Goal: Task Accomplishment & Management: Complete application form

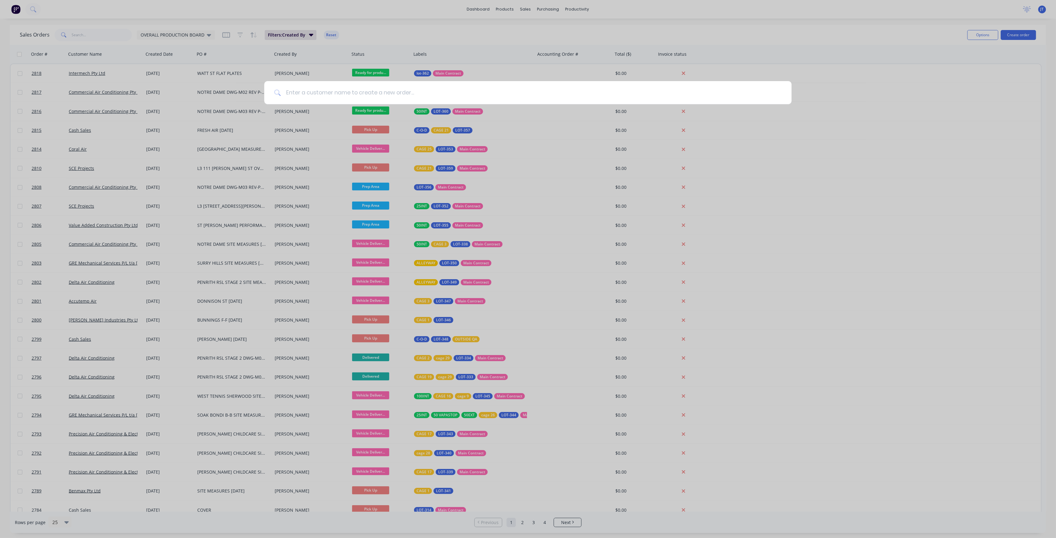
click at [313, 89] on input at bounding box center [531, 92] width 501 height 23
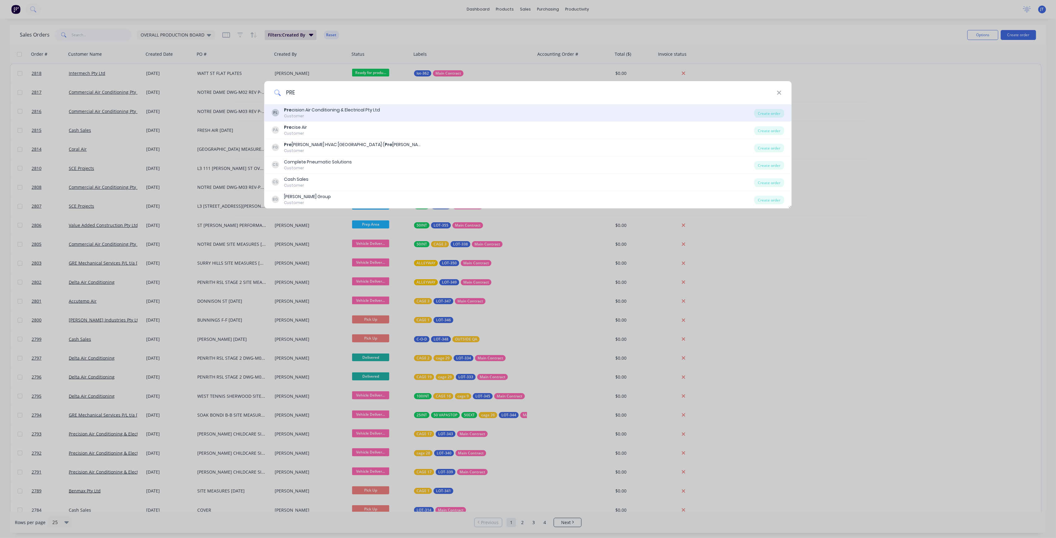
type input "PRE"
click at [408, 115] on div "PL Pre cision Air Conditioning & Electrical Pty Ltd Customer" at bounding box center [513, 113] width 482 height 12
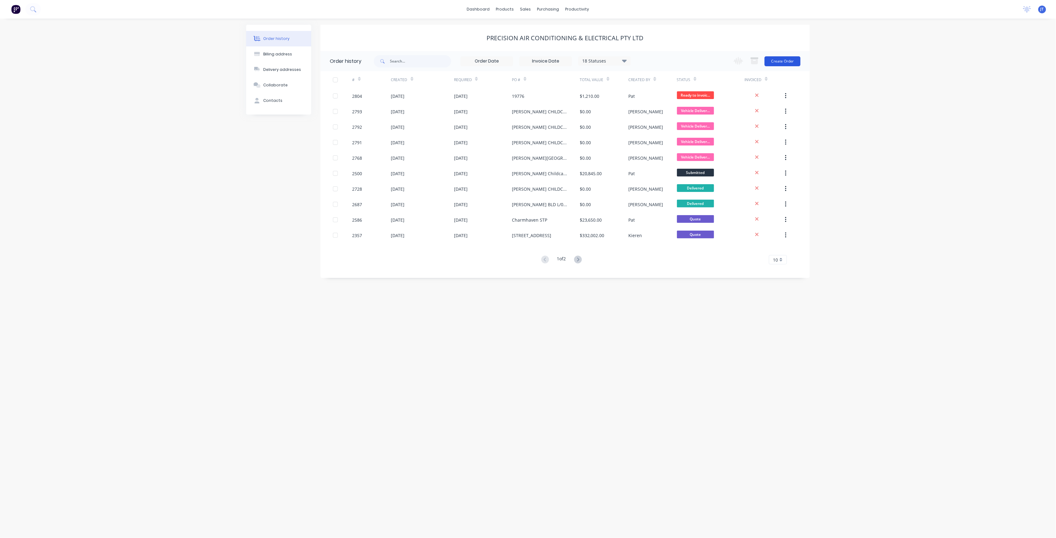
click at [784, 63] on button "Create Order" at bounding box center [782, 61] width 36 height 10
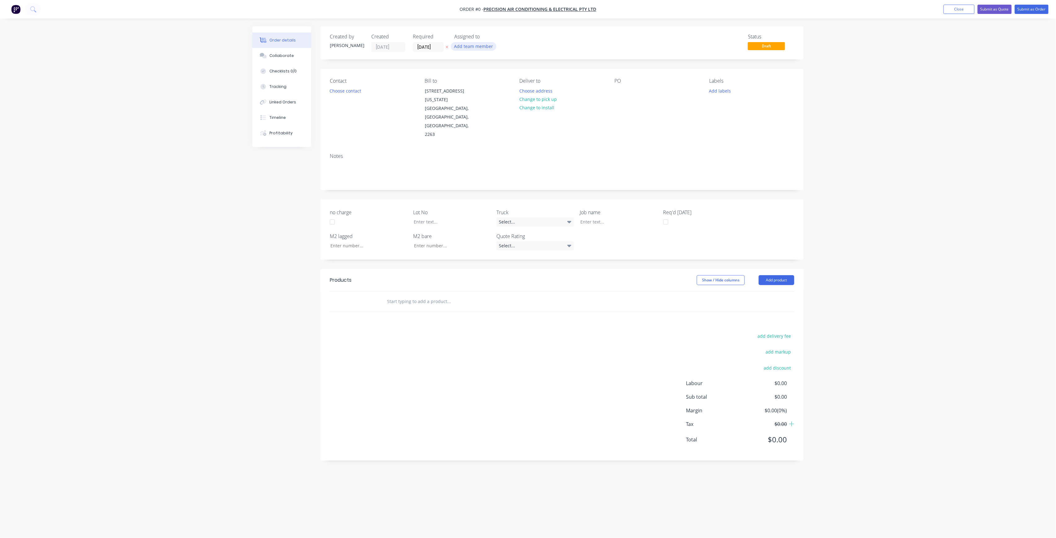
click at [485, 50] on button "Add team member" at bounding box center [474, 46] width 46 height 8
click at [493, 82] on div "[PERSON_NAME] (You)" at bounding box center [504, 80] width 62 height 7
click at [504, 125] on div "[PERSON_NAME]" at bounding box center [504, 124] width 62 height 7
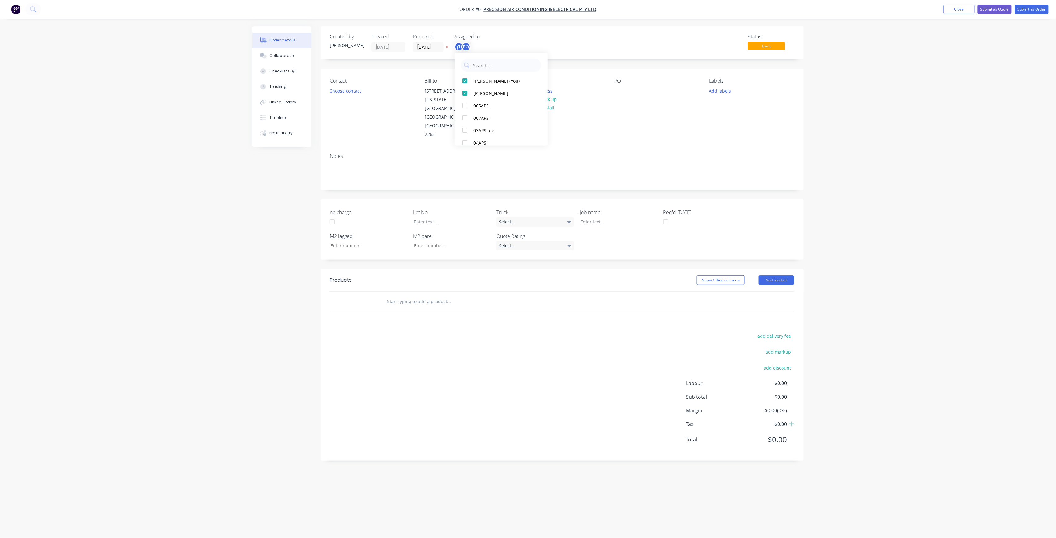
click at [561, 94] on div "Order details Collaborate Checklists 0/0 Tracking Linked Orders Timeline Profit…" at bounding box center [527, 257] width 563 height 462
click at [553, 92] on button "Choose address" at bounding box center [536, 90] width 40 height 8
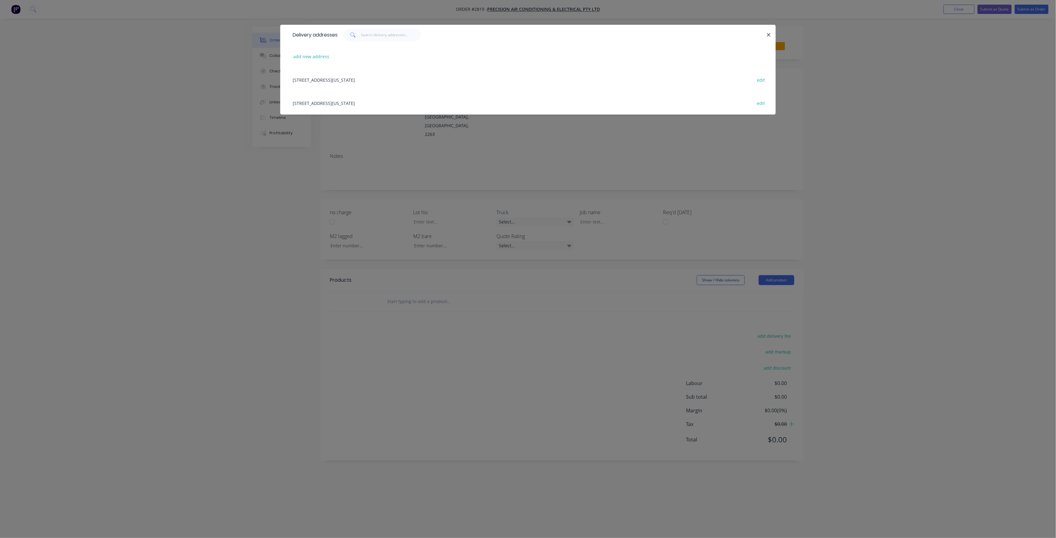
click at [481, 143] on div "Delivery addresses add new address [STREET_ADDRESS][US_STATE] edit [STREET_ADDR…" at bounding box center [528, 269] width 1056 height 538
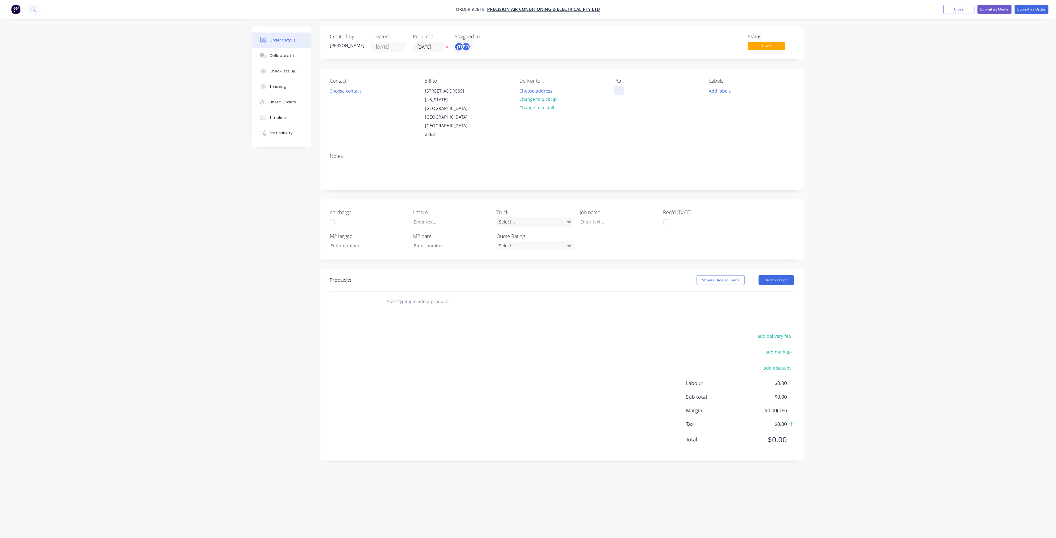
drag, startPoint x: 618, startPoint y: 92, endPoint x: 622, endPoint y: 93, distance: 4.4
click at [618, 92] on div at bounding box center [619, 90] width 10 height 9
click at [716, 93] on button "Add labels" at bounding box center [719, 90] width 28 height 8
click at [734, 113] on input "text" at bounding box center [760, 109] width 65 height 12
drag, startPoint x: 718, startPoint y: 157, endPoint x: 720, endPoint y: 153, distance: 4.9
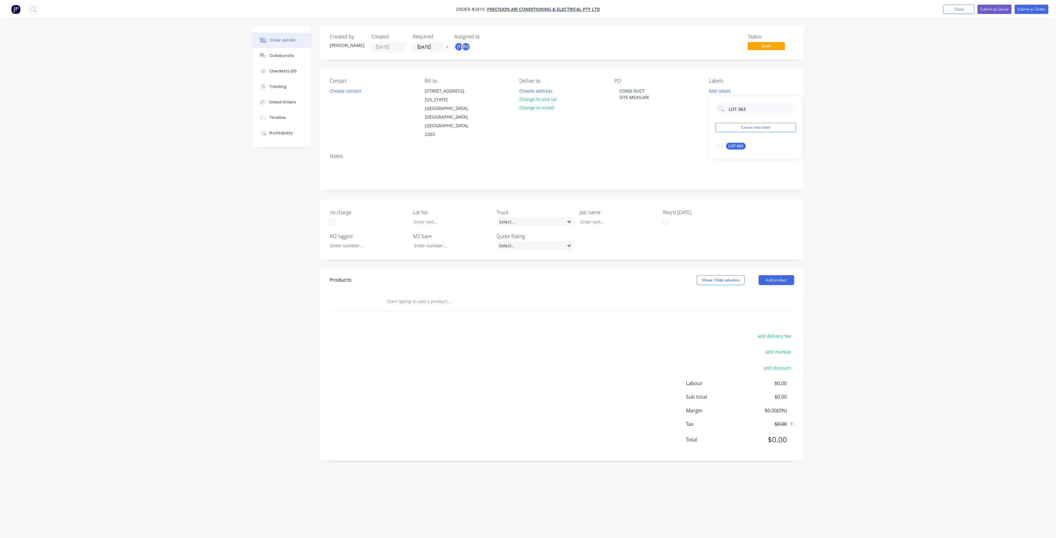
click at [718, 157] on div "LOT-363 Create new label LOT-363 edit" at bounding box center [755, 128] width 93 height 62
click at [721, 151] on div at bounding box center [720, 146] width 12 height 12
click at [747, 115] on div "LOT-363 Create new label LOT-363 edit" at bounding box center [755, 125] width 93 height 62
click at [749, 108] on input "LOT-363" at bounding box center [760, 106] width 65 height 12
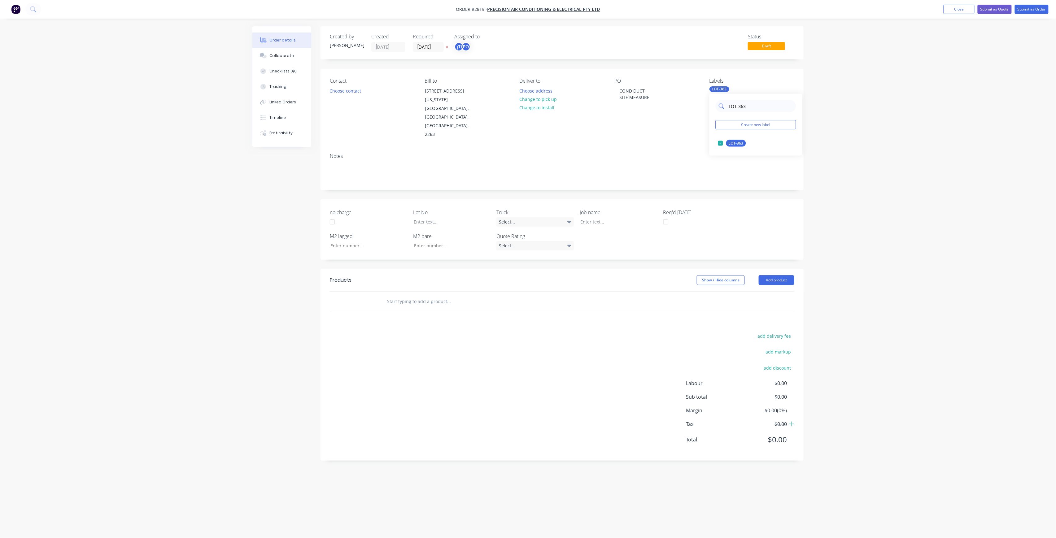
click at [749, 108] on input "LOT-363" at bounding box center [760, 106] width 65 height 12
type input "MA"
click at [741, 143] on div "Main Contract" at bounding box center [741, 143] width 31 height 7
click at [851, 168] on div "Order details Collaborate Checklists 0/0 Tracking Linked Orders Timeline Profit…" at bounding box center [528, 269] width 1056 height 538
click at [599, 217] on div at bounding box center [613, 221] width 77 height 9
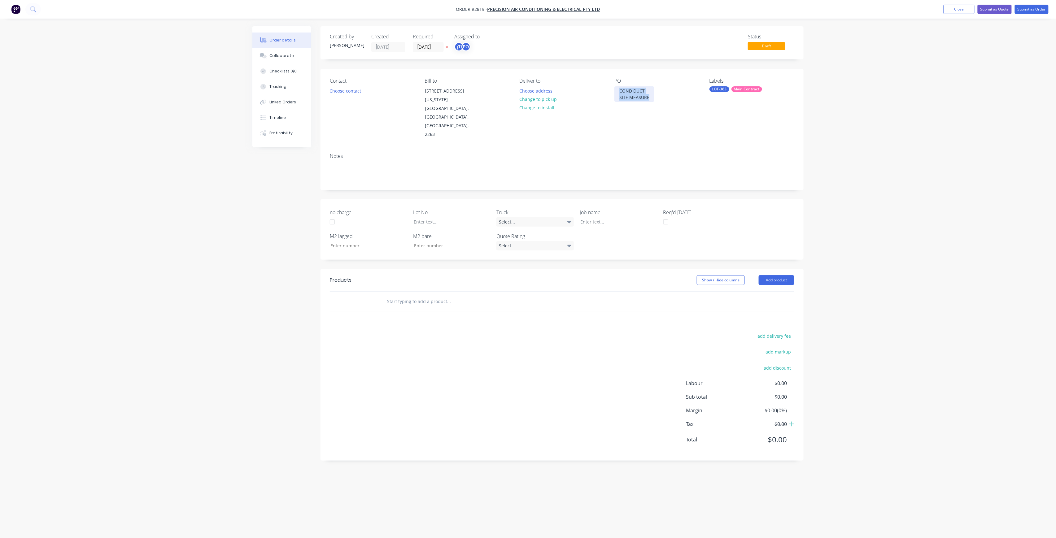
drag, startPoint x: 651, startPoint y: 98, endPoint x: 617, endPoint y: 88, distance: 35.5
click at [617, 88] on div "COND DUCT SITE MEASURE" at bounding box center [634, 93] width 40 height 15
copy div "COND DUCT SITE MEASURE"
click at [610, 217] on div at bounding box center [613, 221] width 77 height 9
paste div
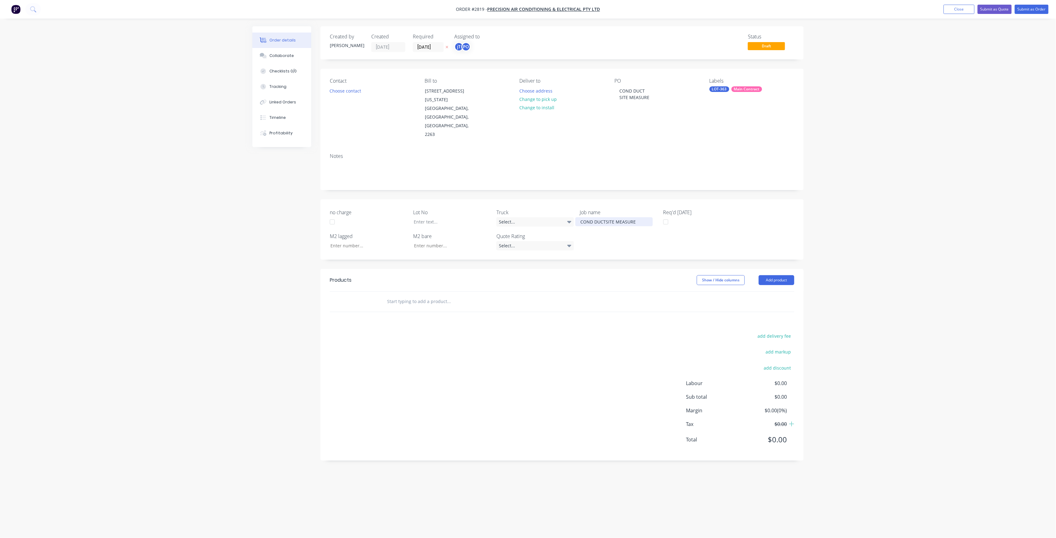
click at [605, 217] on div "COND DUCTSITE MEASURE" at bounding box center [613, 221] width 77 height 9
drag, startPoint x: 427, startPoint y: 196, endPoint x: 437, endPoint y: 196, distance: 10.5
click at [427, 217] on div at bounding box center [447, 221] width 77 height 9
drag, startPoint x: 408, startPoint y: 270, endPoint x: 414, endPoint y: 279, distance: 10.7
click at [414, 279] on div "Products Show / Hide columns Add product" at bounding box center [561, 296] width 483 height 43
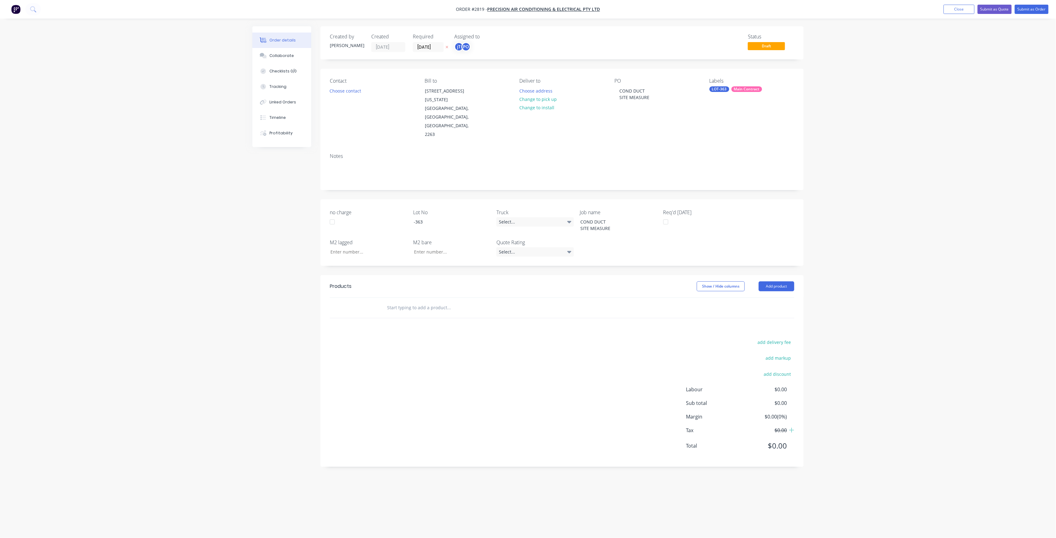
click at [414, 301] on input "text" at bounding box center [449, 307] width 124 height 12
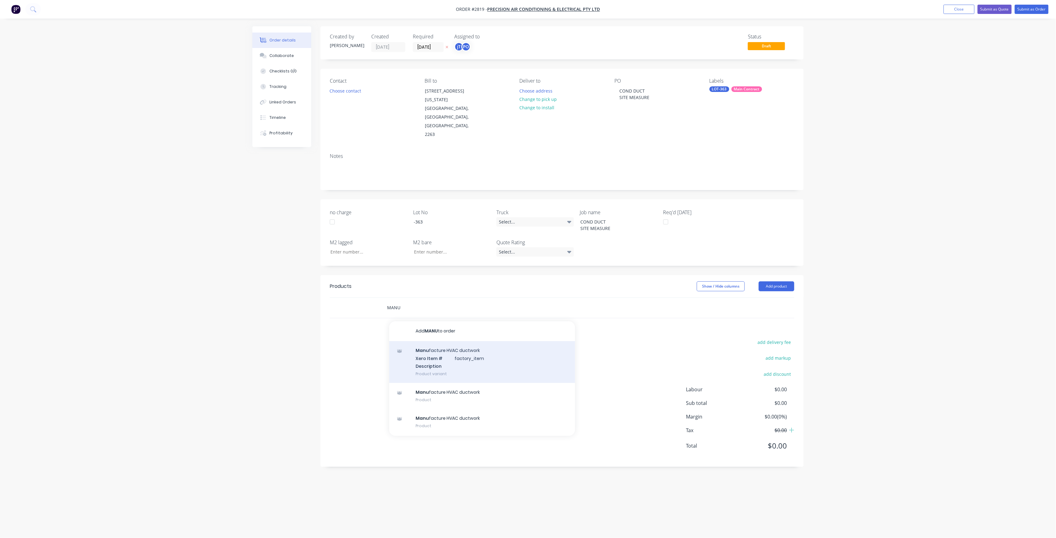
type input "MANU"
click at [435, 341] on div "Manu facture HVAC ductwork Xero Item # factory_item Description Product variant" at bounding box center [482, 362] width 186 height 42
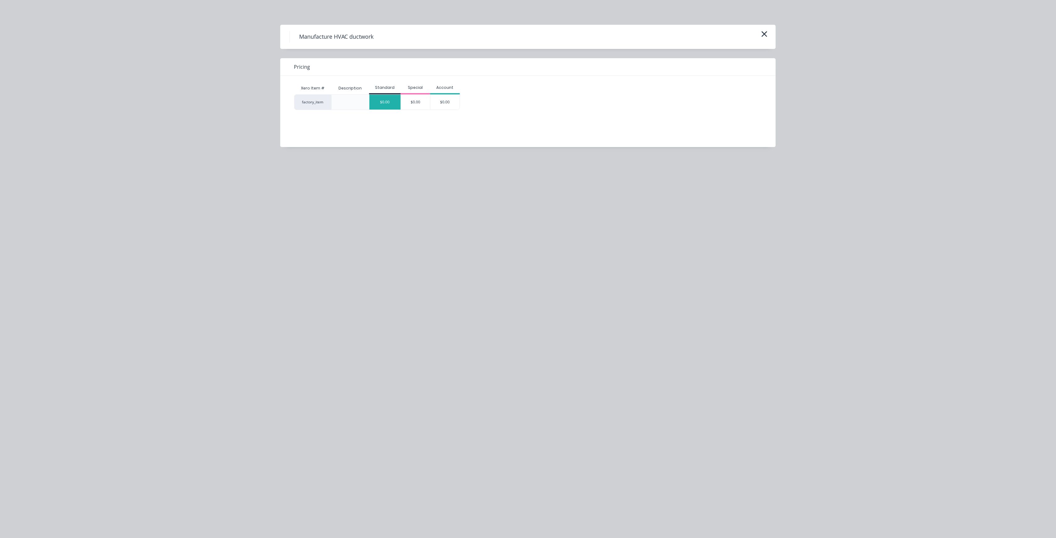
click at [383, 105] on div "$0.00" at bounding box center [384, 102] width 31 height 15
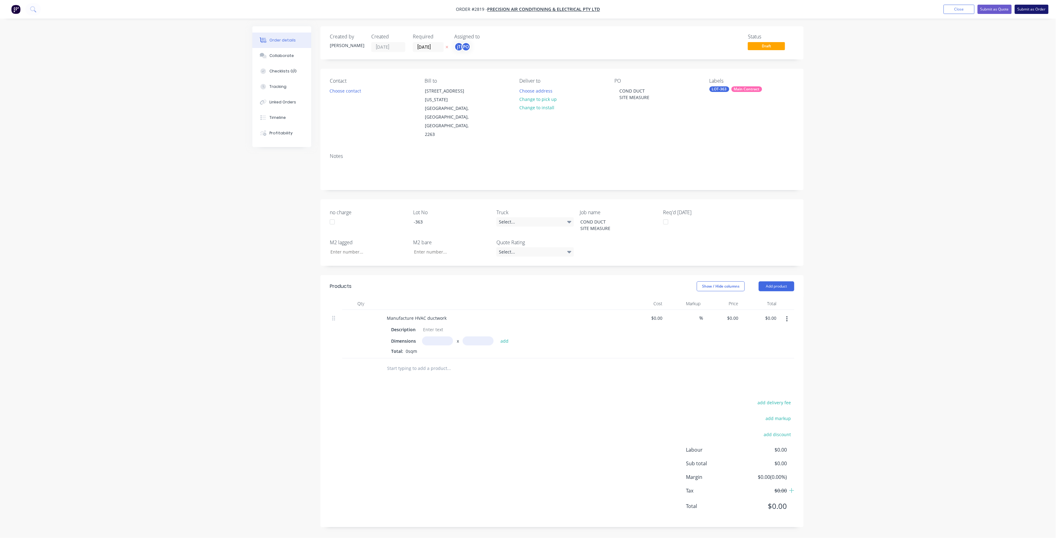
click at [1023, 5] on button "Submit as Order" at bounding box center [1031, 9] width 34 height 9
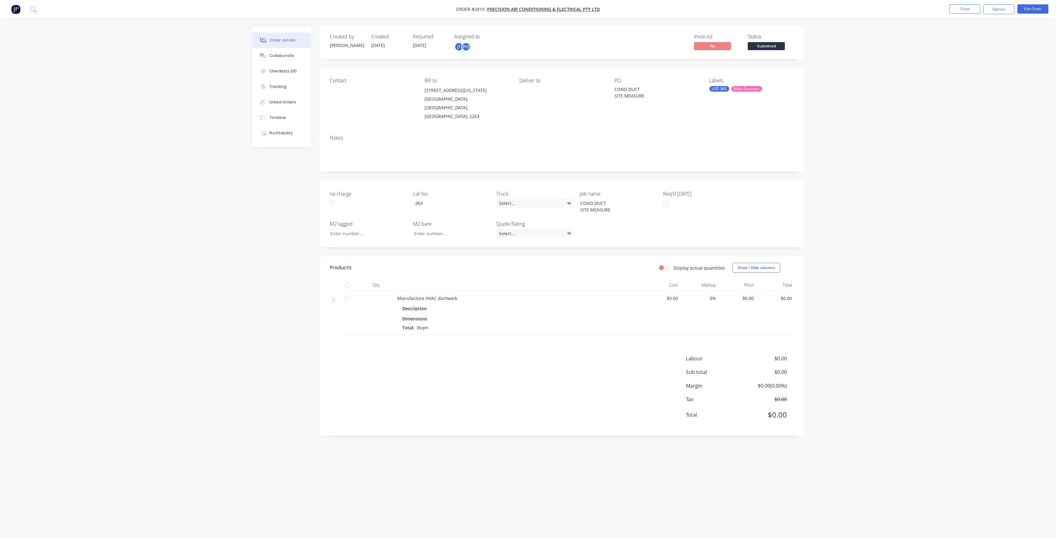
click at [757, 43] on span "Submitted" at bounding box center [766, 46] width 37 height 8
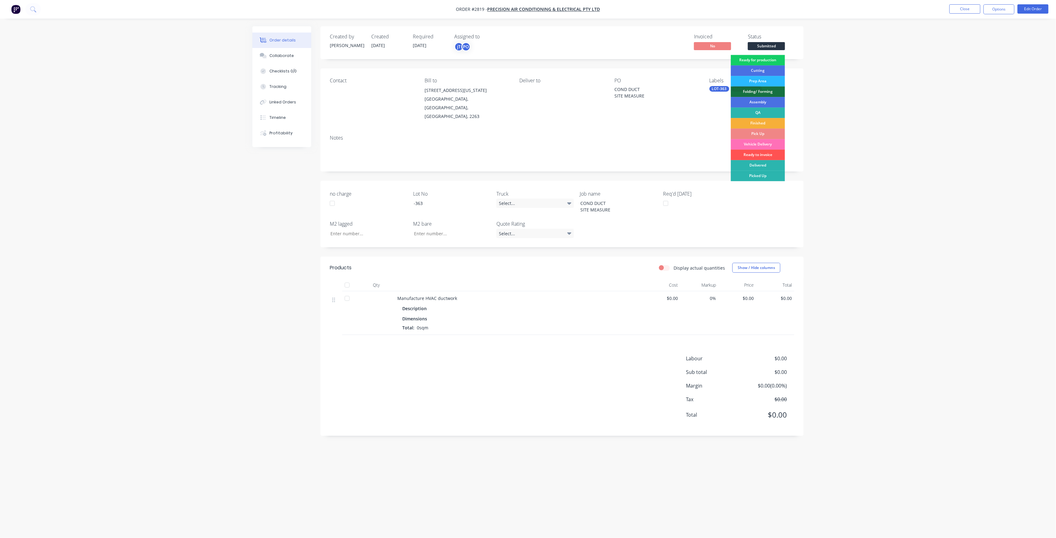
click at [765, 62] on div "Ready for production" at bounding box center [757, 60] width 54 height 11
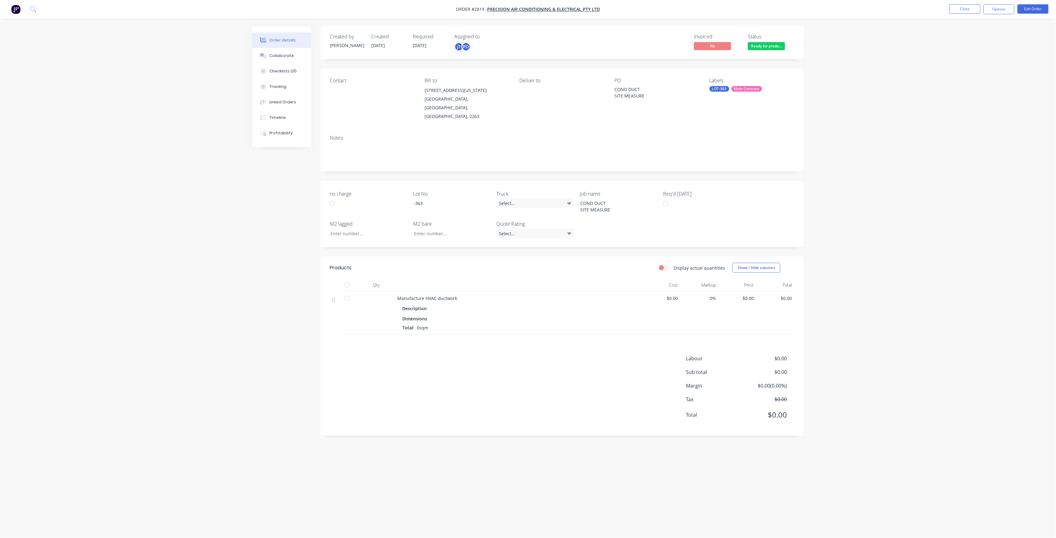
click at [960, 15] on nav "Order #2819 - Precision Air Conditioning & Electrical Pty Ltd Close Options Edi…" at bounding box center [528, 9] width 1056 height 19
click at [960, 9] on button "Close" at bounding box center [964, 8] width 31 height 9
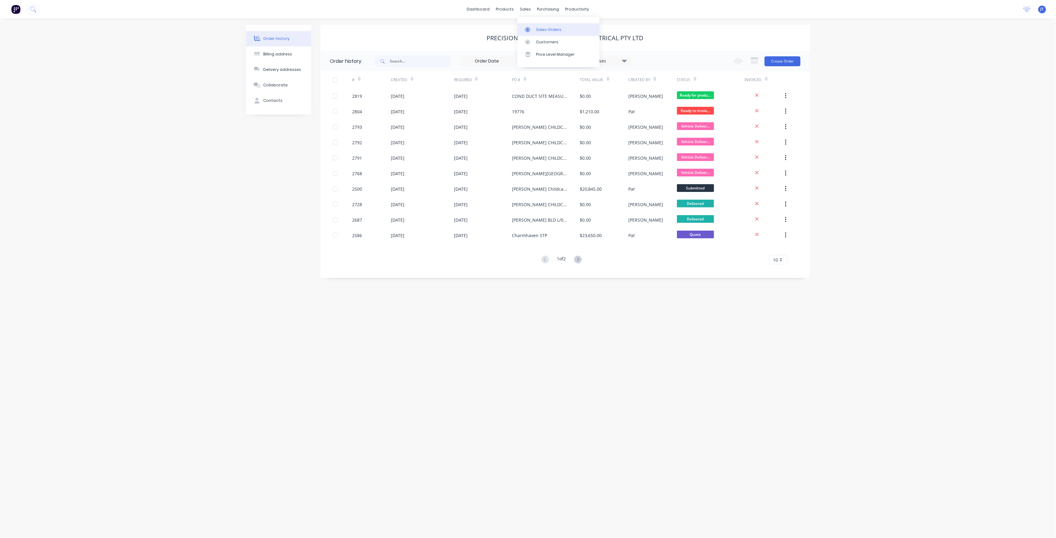
click at [542, 28] on div "Sales Orders" at bounding box center [548, 30] width 25 height 6
